Goal: Information Seeking & Learning: Understand process/instructions

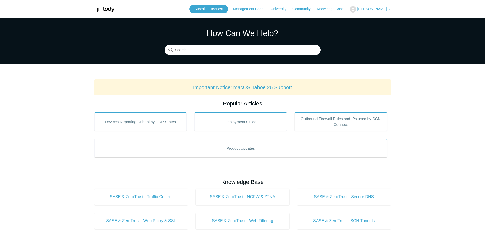
click at [373, 10] on span "[PERSON_NAME]" at bounding box center [371, 9] width 29 height 4
click at [368, 19] on link "My Support Requests" at bounding box center [375, 20] width 50 height 9
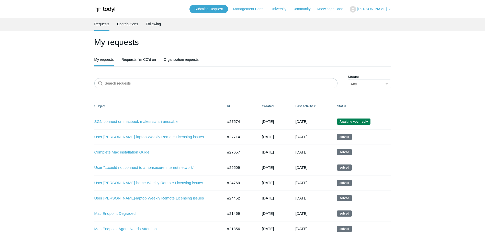
click at [106, 155] on link "Complete Mac installation Guide" at bounding box center [155, 153] width 122 height 6
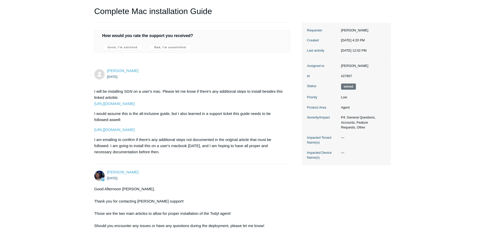
scroll to position [26, 0]
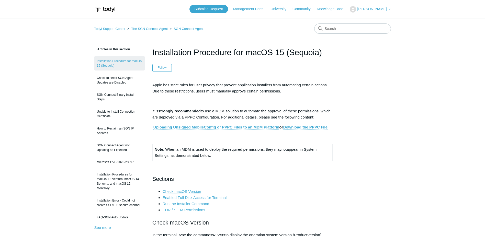
drag, startPoint x: 381, startPoint y: 66, endPoint x: 370, endPoint y: -21, distance: 88.2
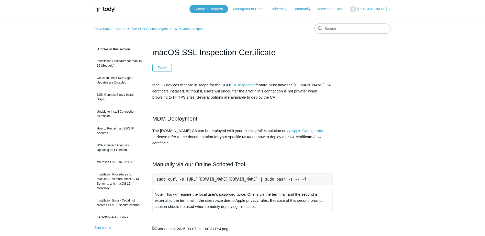
scroll to position [77, 0]
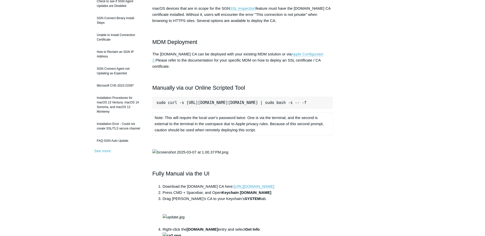
click at [188, 97] on pre "sudo curl -s [URL][DOMAIN_NAME][DOMAIN_NAME] | sudo bash -s -- -f" at bounding box center [242, 103] width 181 height 12
drag, startPoint x: 157, startPoint y: 97, endPoint x: 385, endPoint y: 103, distance: 228.3
click at [385, 103] on div "Articles in this section Installation Procedure for macOS 15 (Sequoia) Check to…" at bounding box center [242, 220] width 297 height 501
copy pre "sudo curl -s [URL][DOMAIN_NAME][DOMAIN_NAME] | sudo bash -s -- -f"
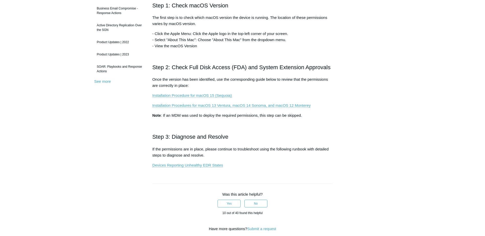
scroll to position [98, 0]
